Goal: Transaction & Acquisition: Purchase product/service

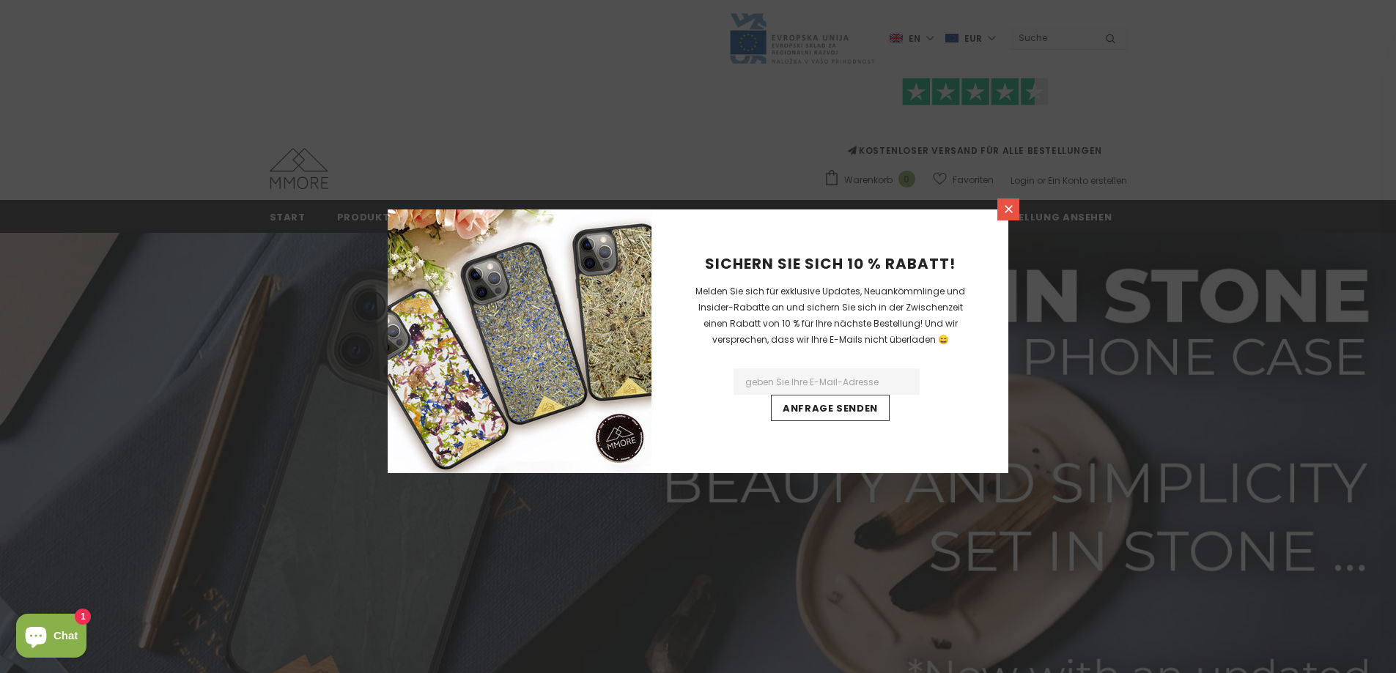
click at [1003, 209] on icon at bounding box center [1008, 209] width 12 height 12
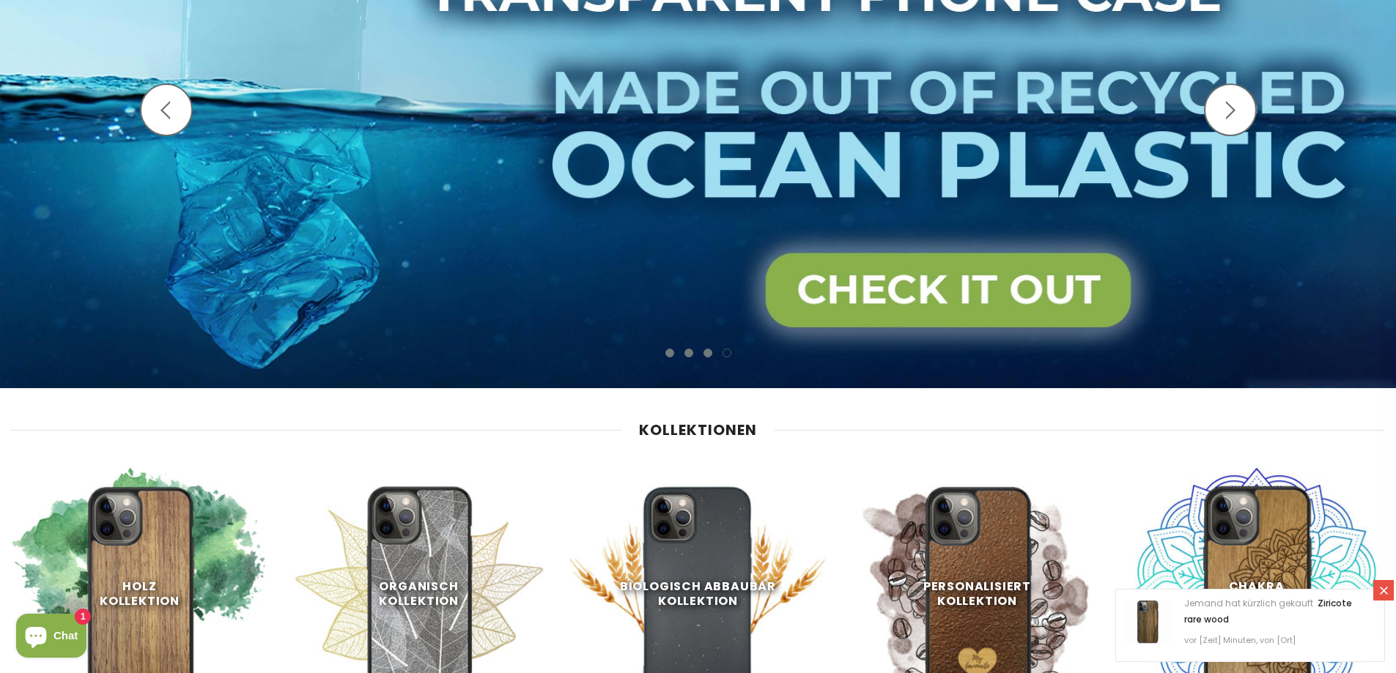
scroll to position [516, 0]
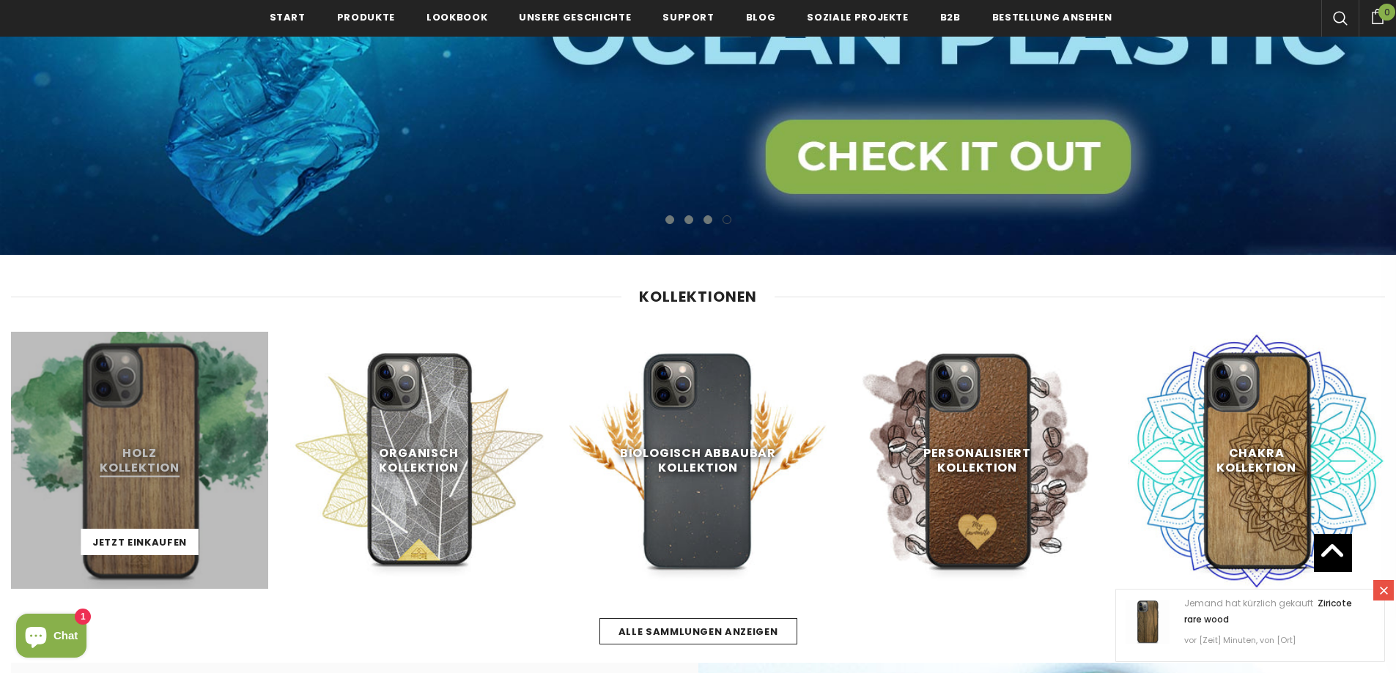
click at [158, 448] on link at bounding box center [139, 460] width 257 height 257
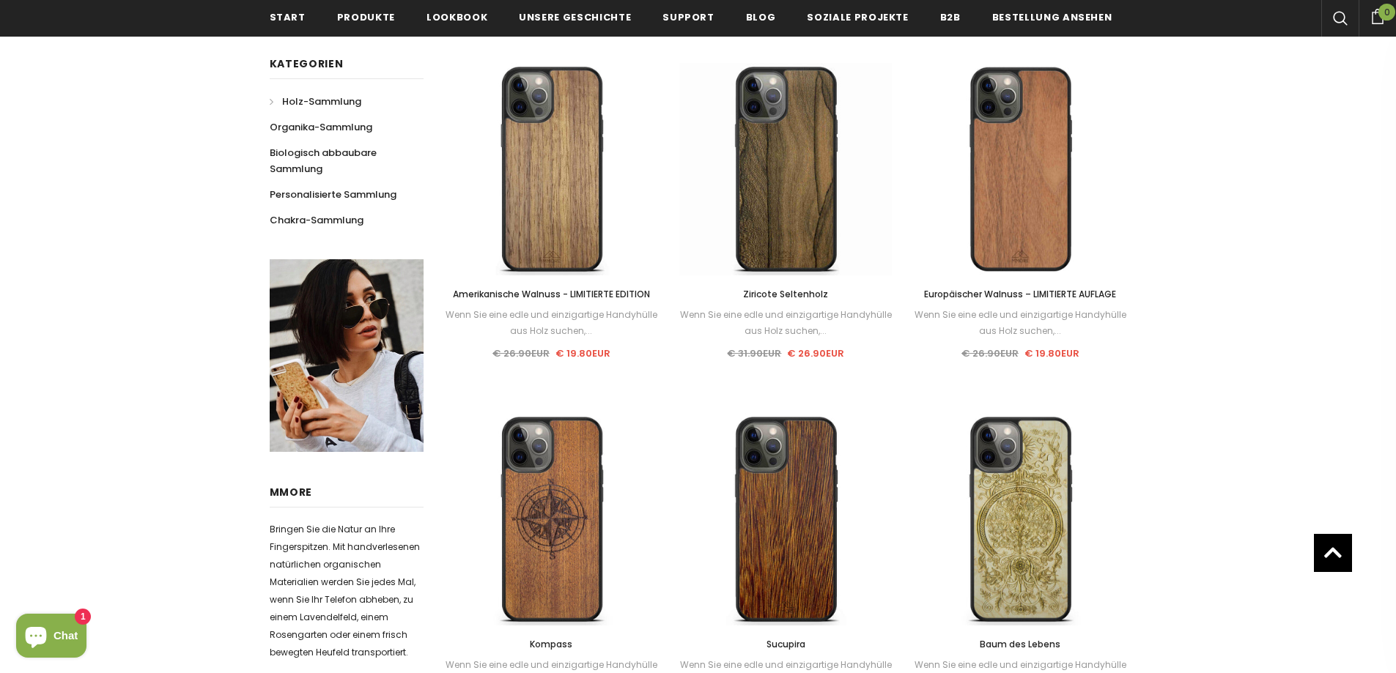
scroll to position [297, 0]
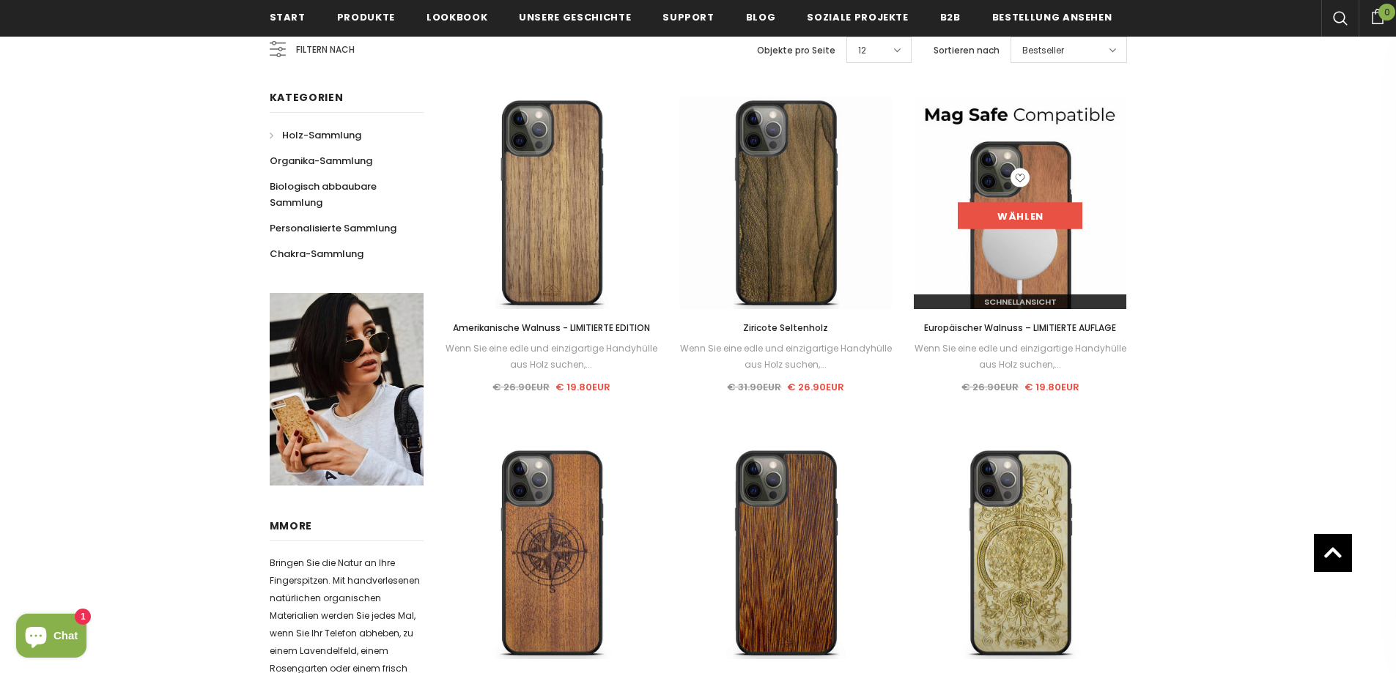
click at [1023, 210] on link "Wählen" at bounding box center [1019, 216] width 125 height 26
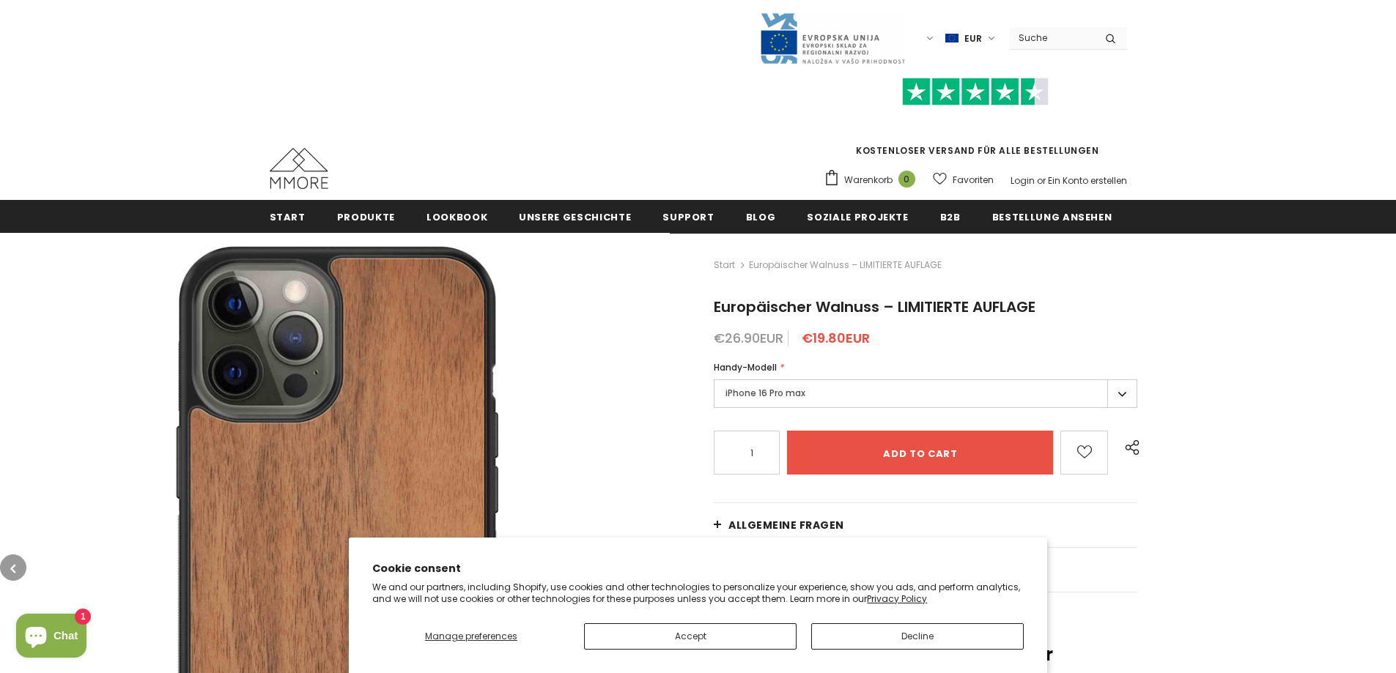
click at [866, 388] on label "iPhone 16 Pro max" at bounding box center [925, 393] width 423 height 29
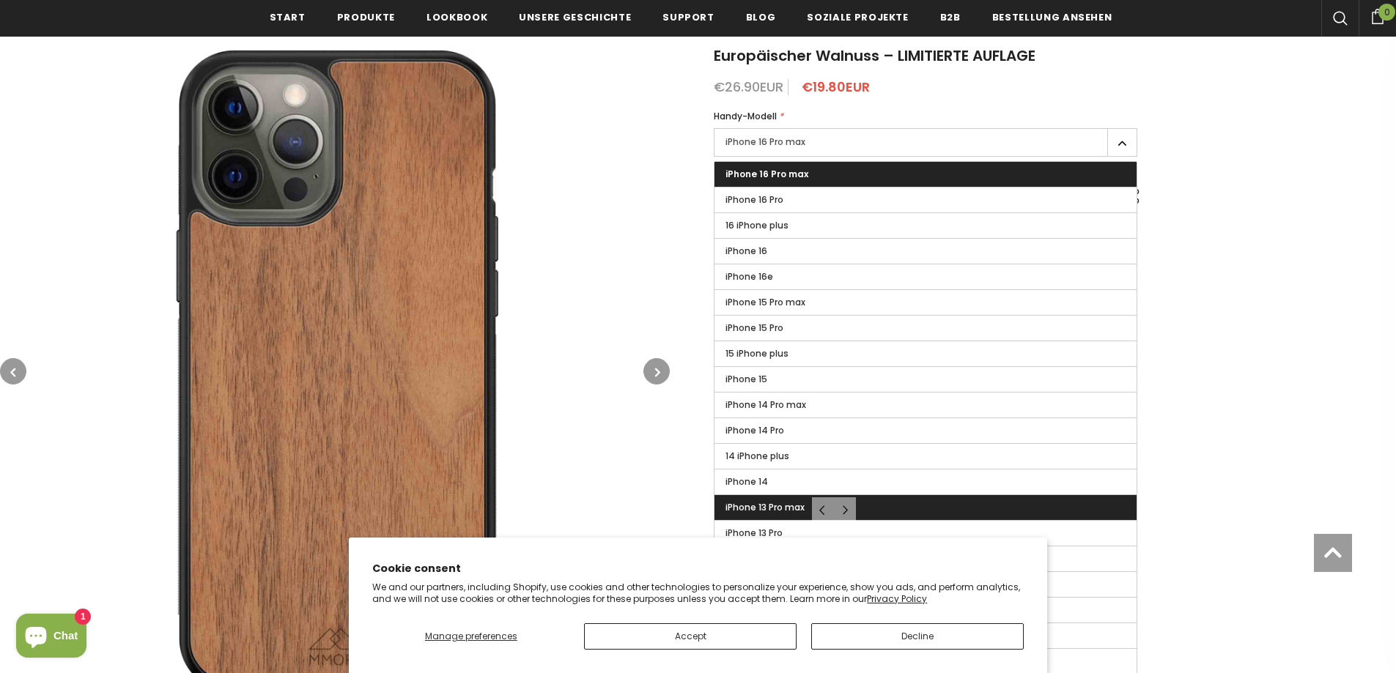
scroll to position [293, 0]
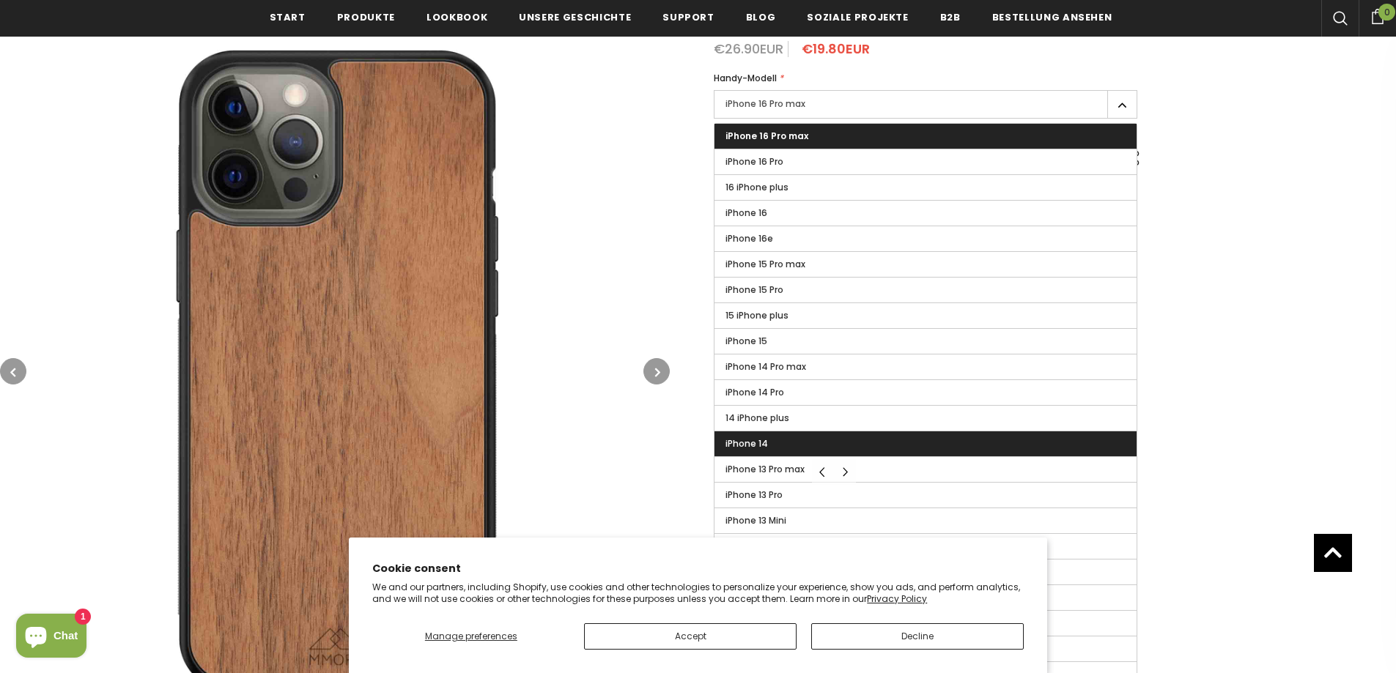
click at [735, 441] on span "iPhone 14" at bounding box center [746, 443] width 42 height 12
click at [0, 0] on input "iPhone 14" at bounding box center [0, 0] width 0 height 0
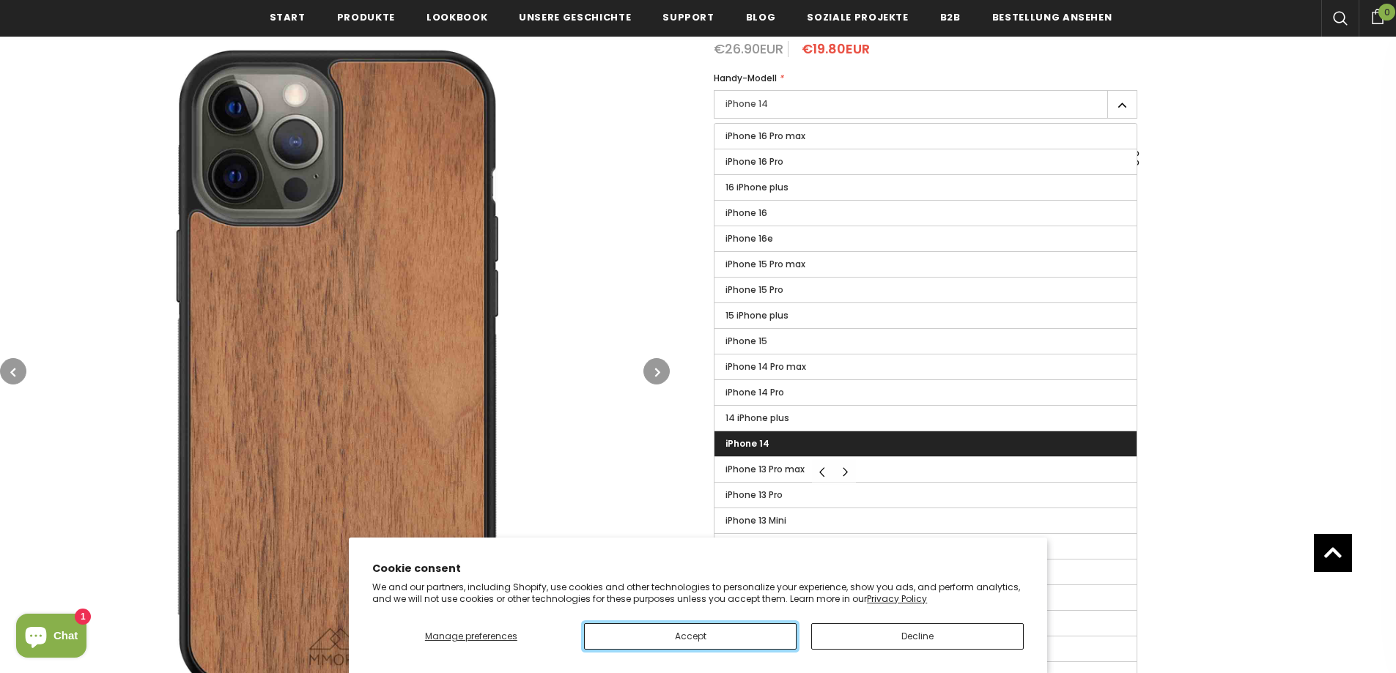
click at [754, 641] on button "Accept" at bounding box center [690, 636] width 212 height 26
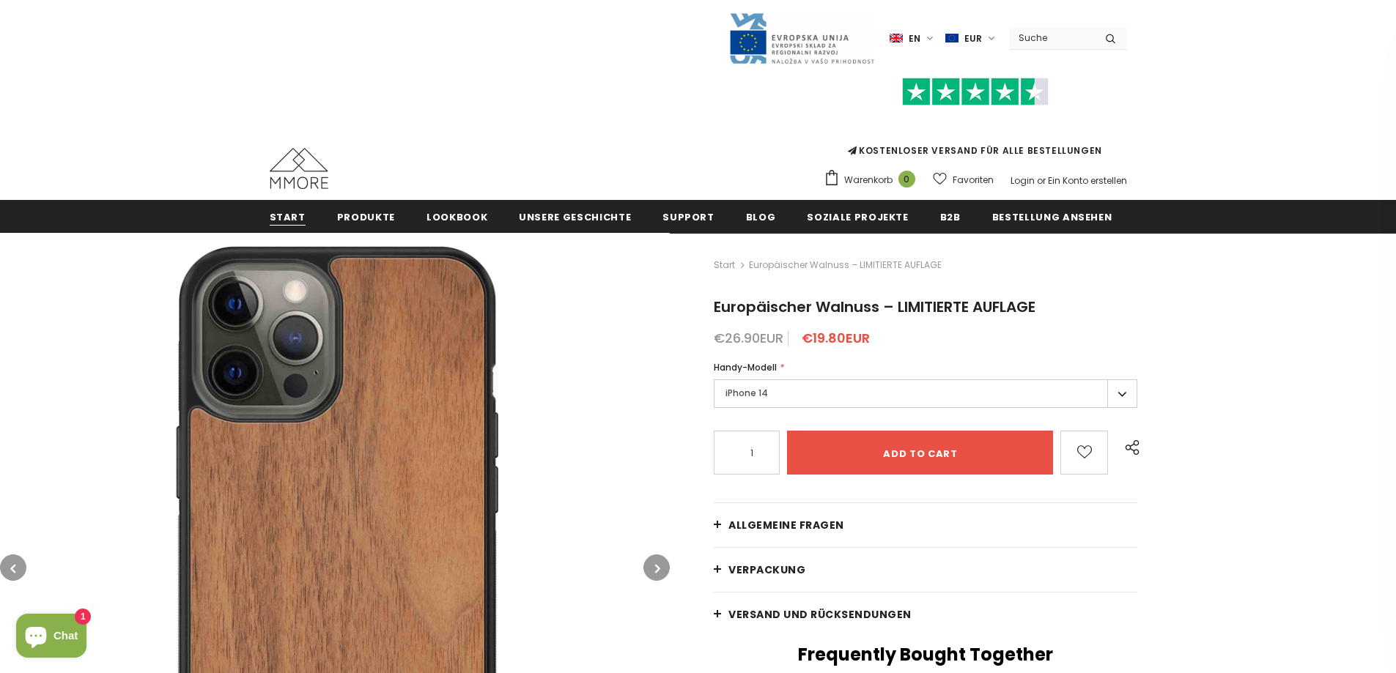
click at [273, 213] on span "Start" at bounding box center [288, 217] width 36 height 14
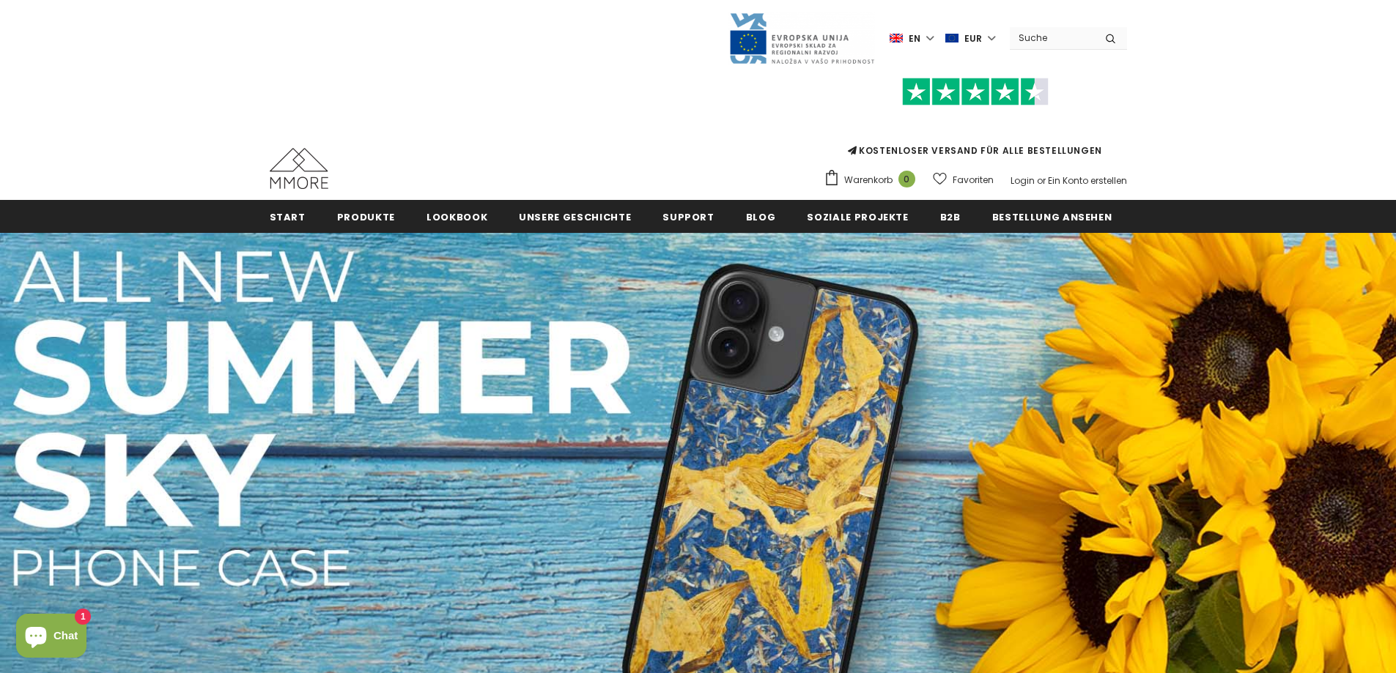
click at [1062, 39] on input "Search Site" at bounding box center [1052, 37] width 84 height 21
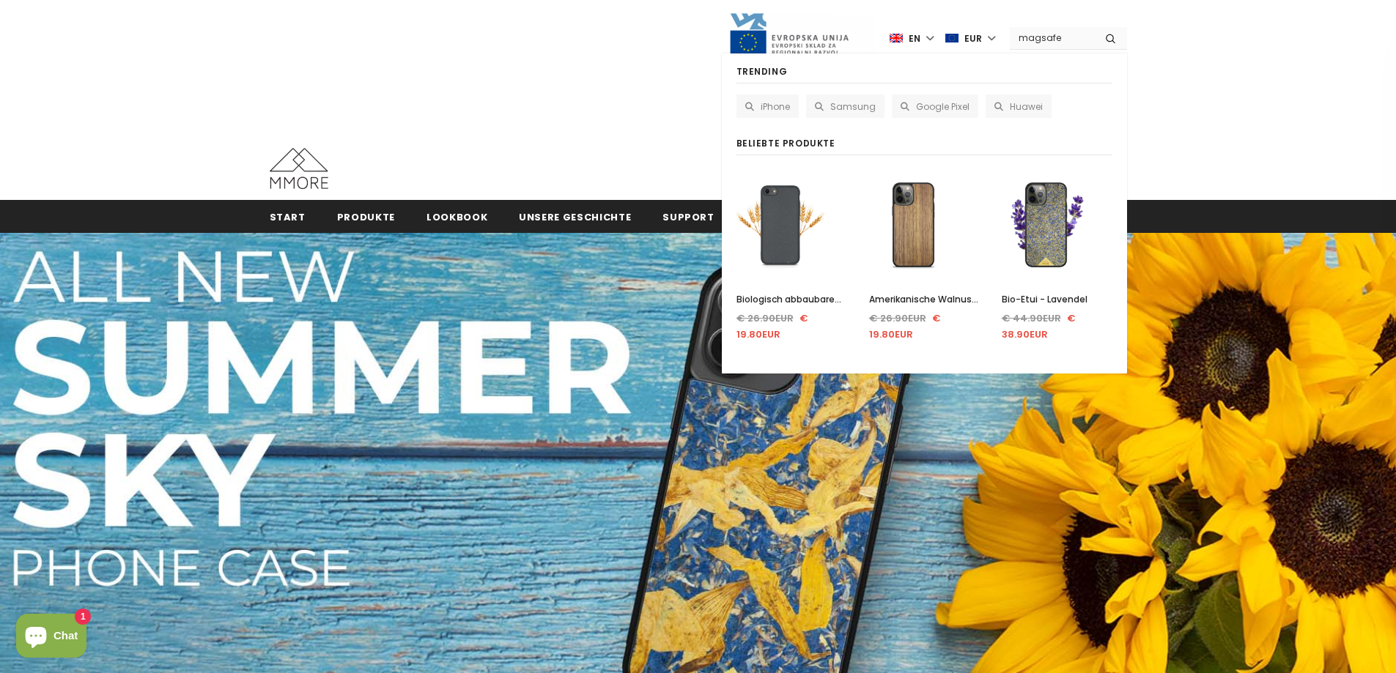
type input "magsafe"
click at [1094, 27] on button "submit" at bounding box center [1110, 38] width 33 height 22
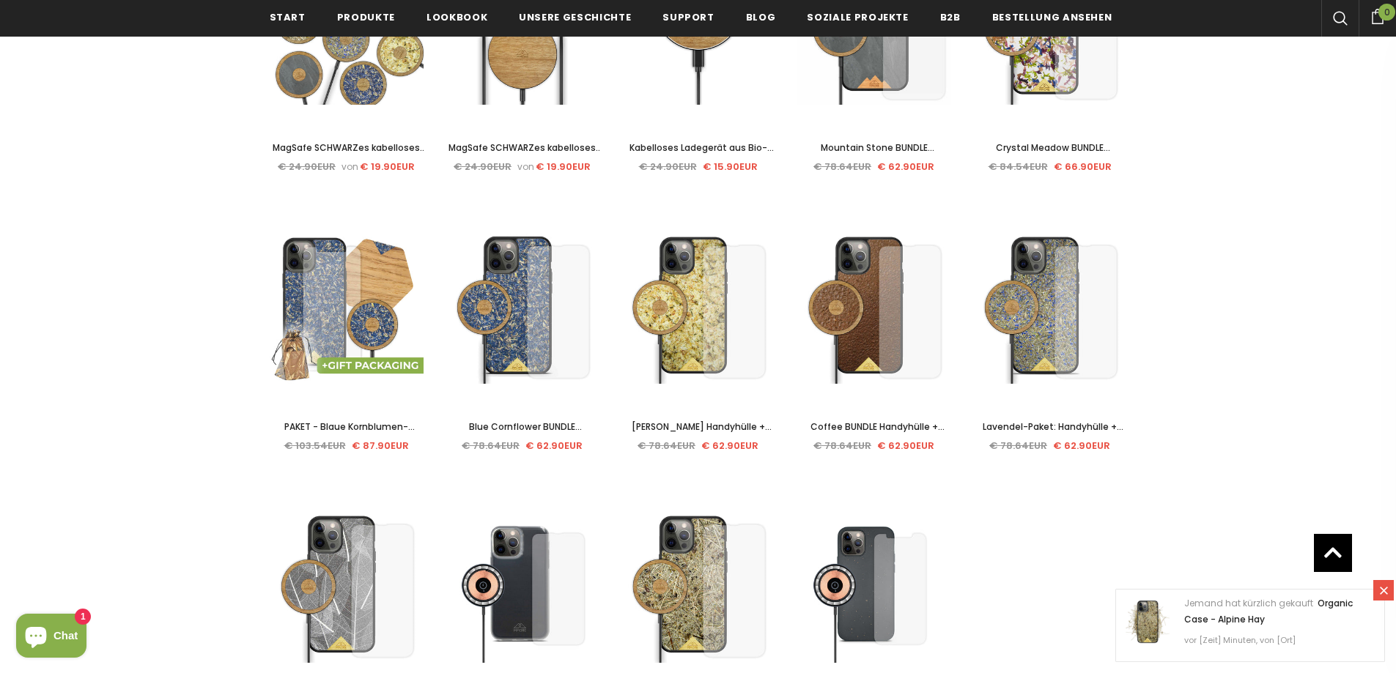
scroll to position [516, 0]
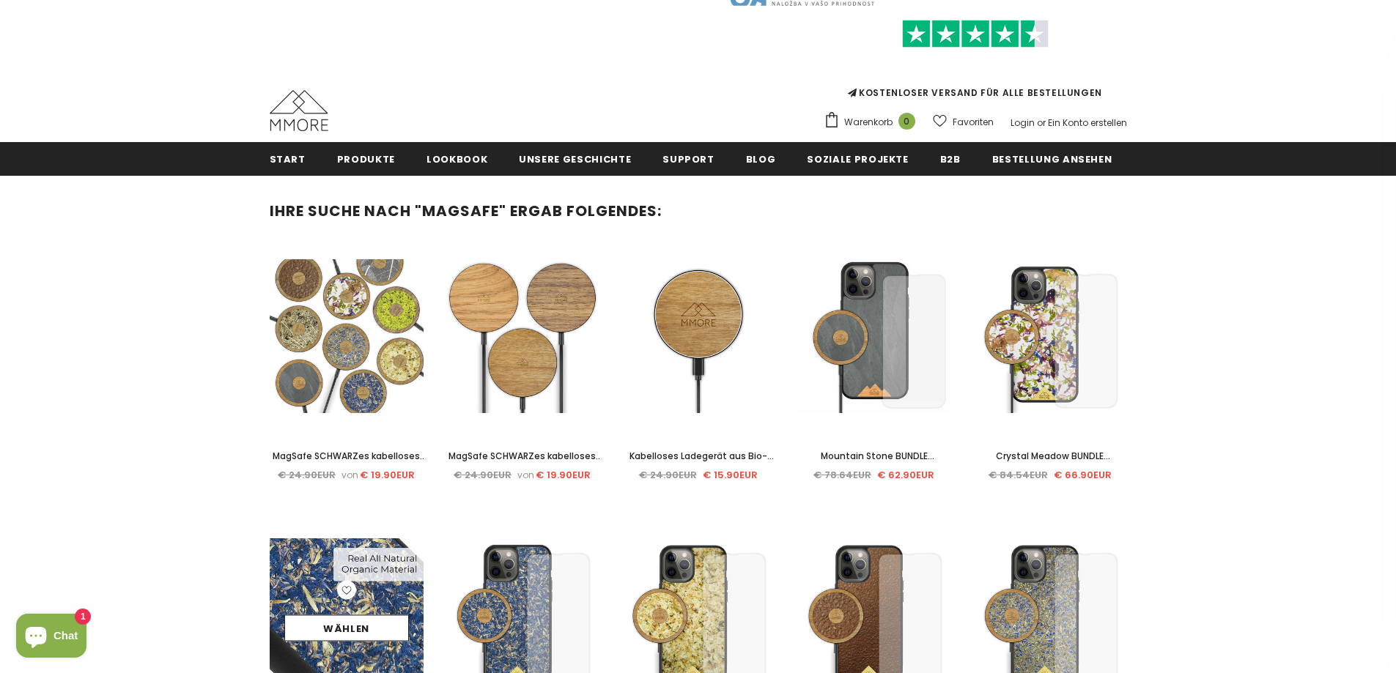
scroll to position [443, 0]
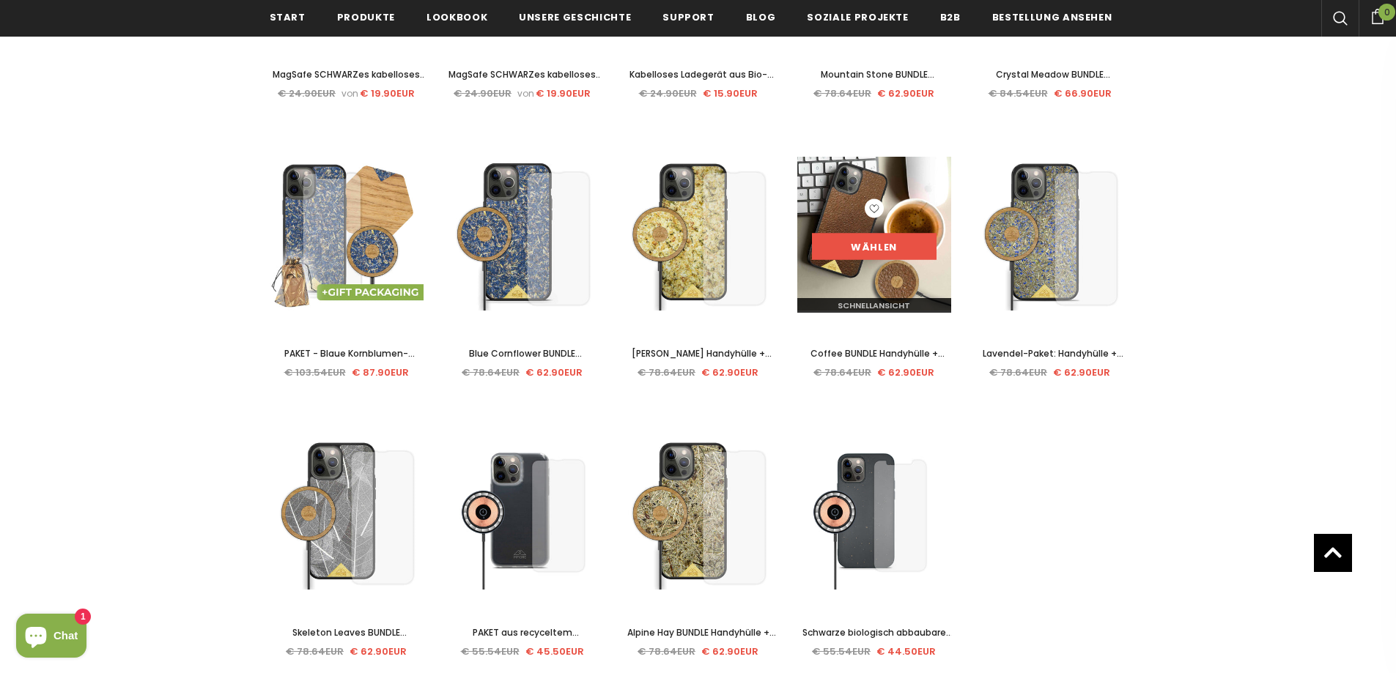
click at [867, 251] on link "Wählen" at bounding box center [874, 247] width 125 height 26
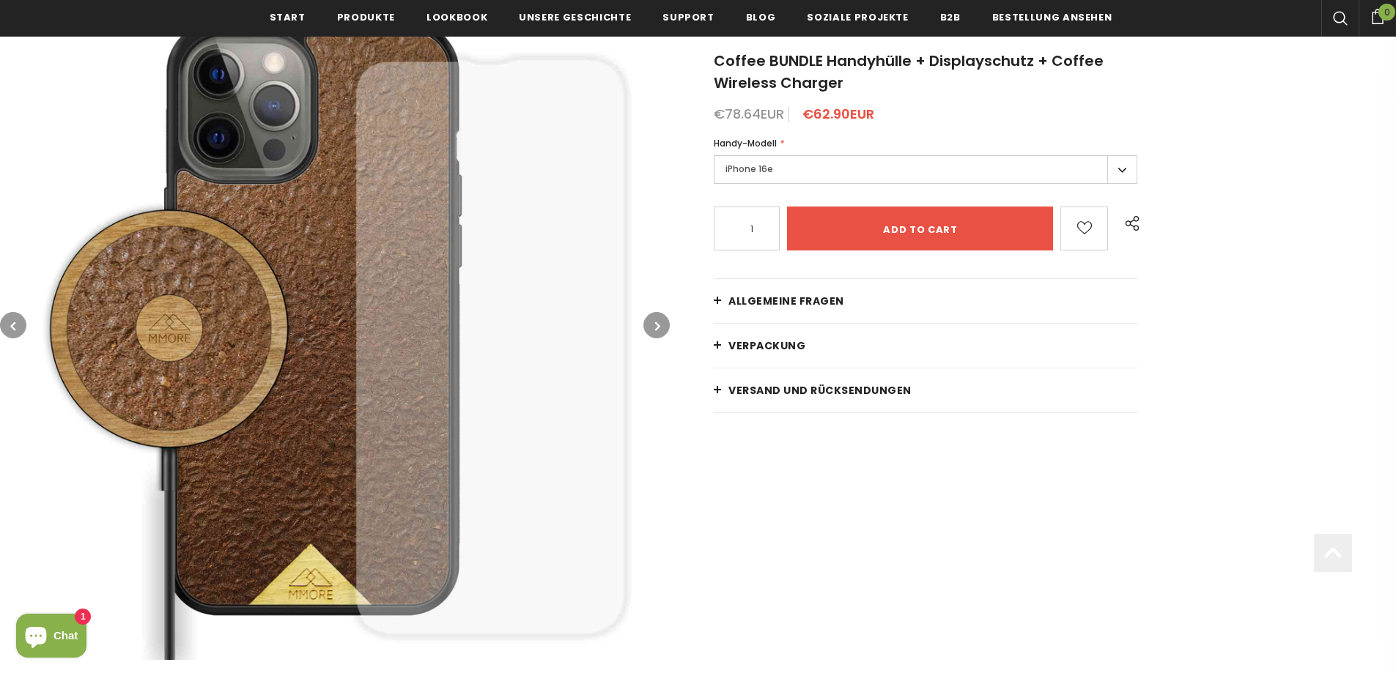
scroll to position [300, 0]
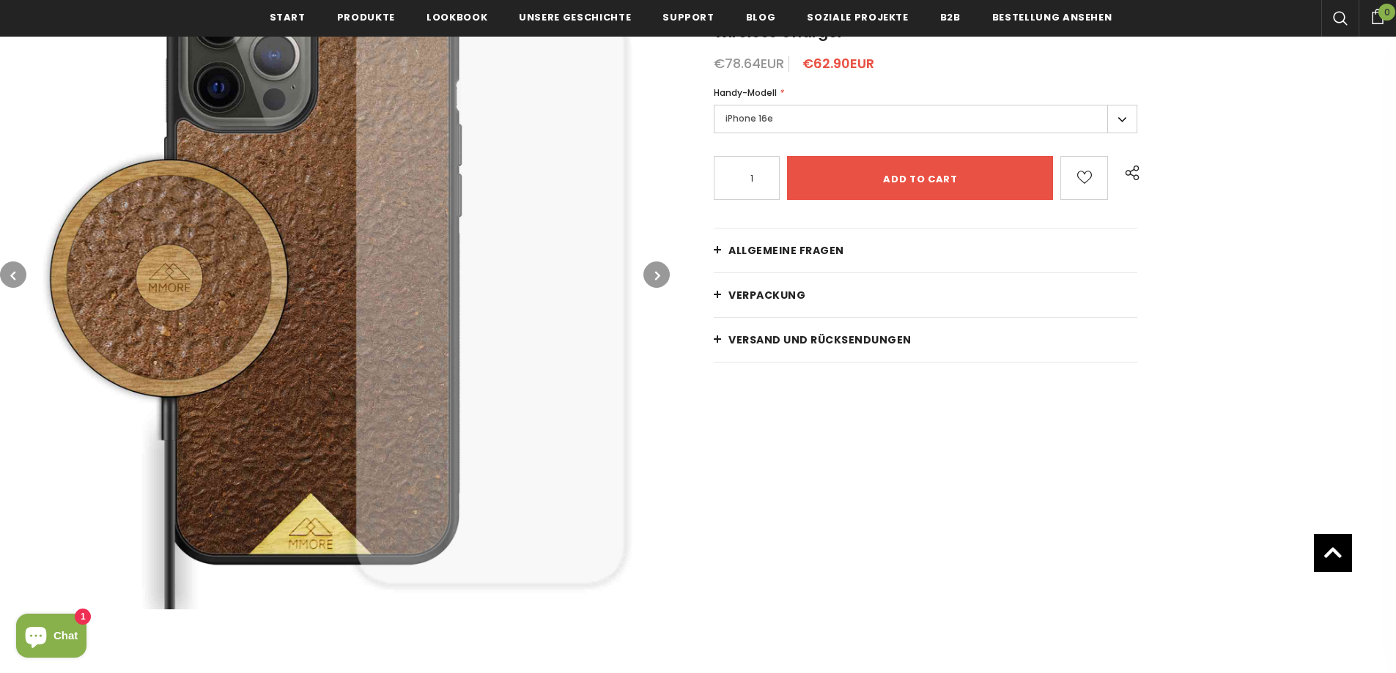
click at [765, 249] on span "Allgemeine Fragen" at bounding box center [786, 250] width 116 height 15
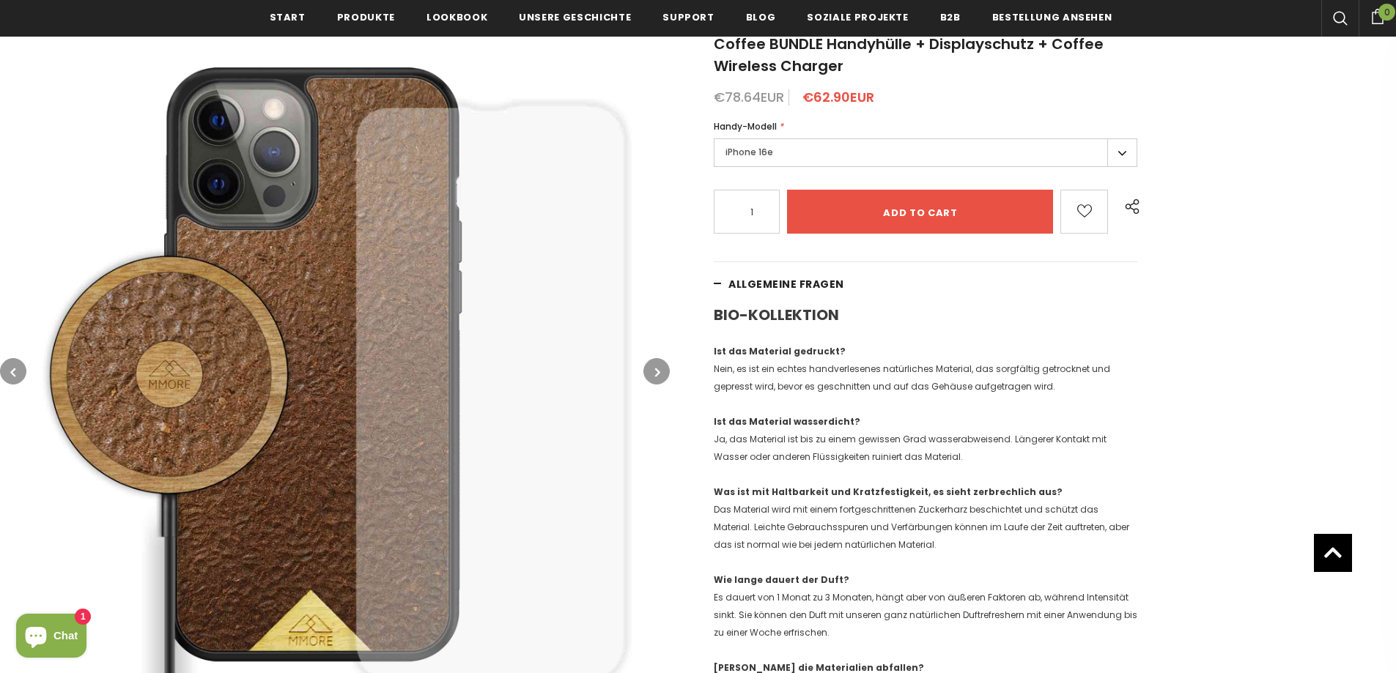
scroll to position [293, 0]
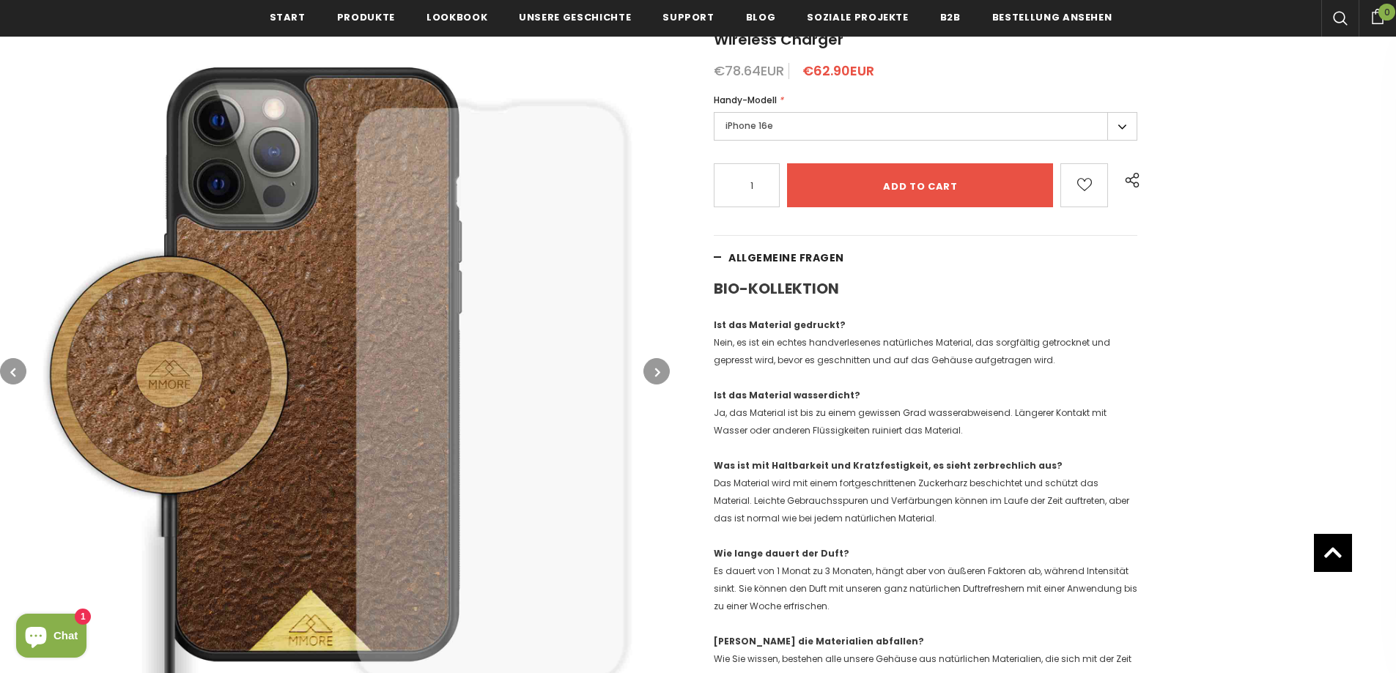
click at [660, 370] on icon "button" at bounding box center [657, 372] width 5 height 15
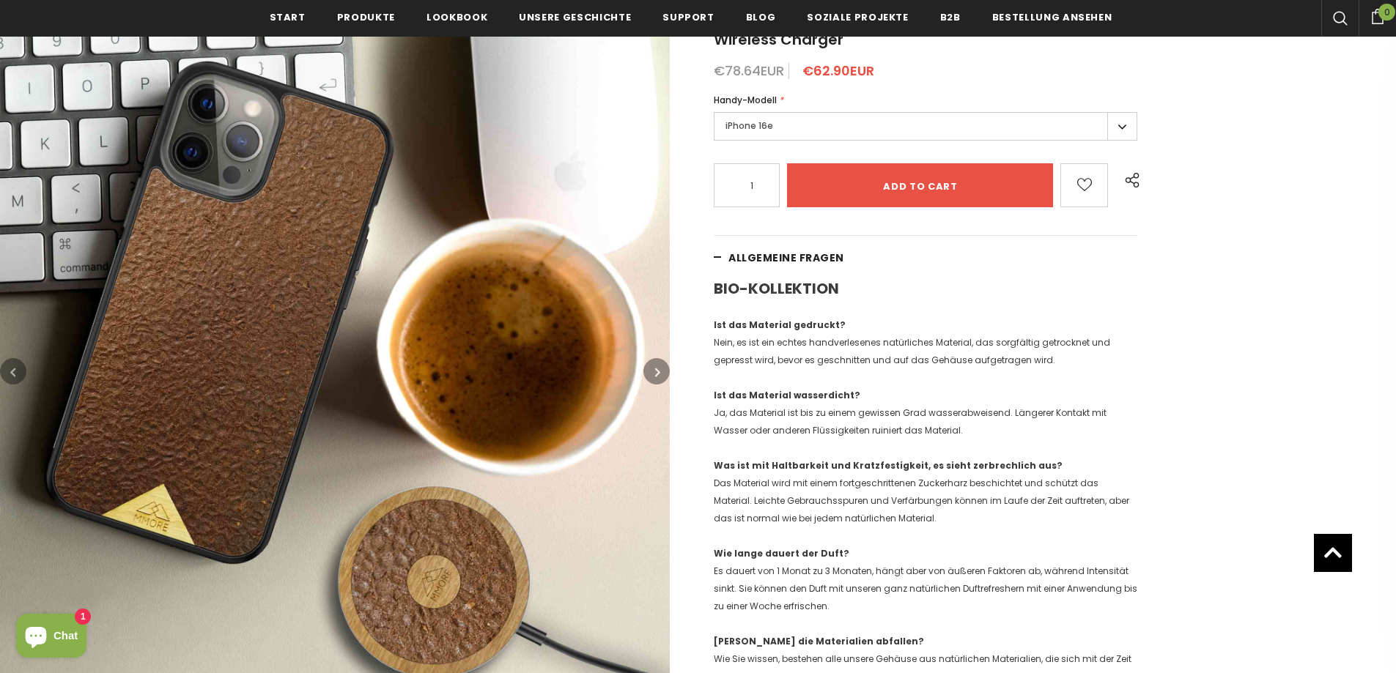
click at [660, 370] on icon "button" at bounding box center [657, 372] width 5 height 15
